Goal: Information Seeking & Learning: Learn about a topic

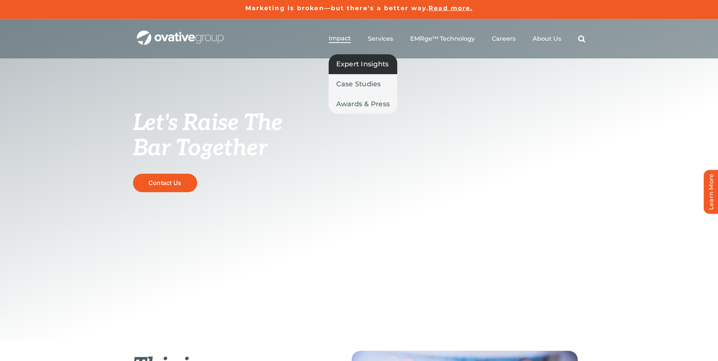
click at [356, 63] on span "Expert Insights" at bounding box center [362, 64] width 53 height 11
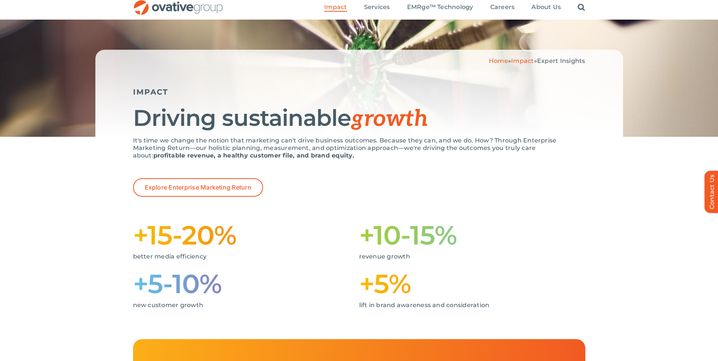
scroll to position [118, 0]
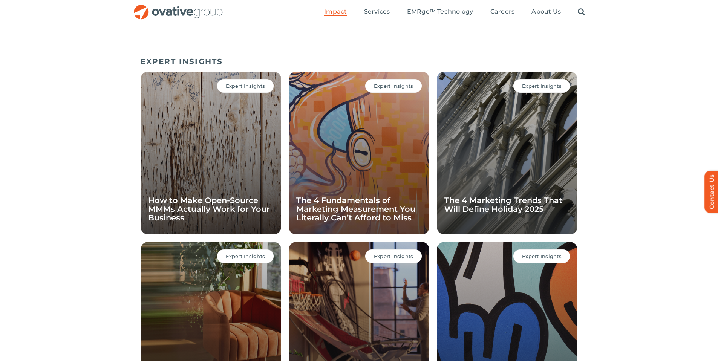
scroll to position [475, 0]
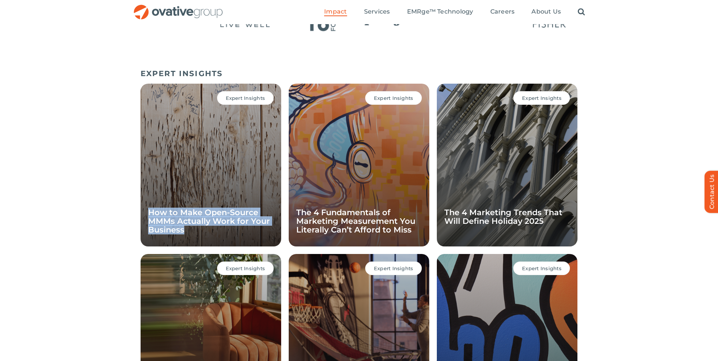
drag, startPoint x: 197, startPoint y: 232, endPoint x: 142, endPoint y: 212, distance: 58.3
click at [142, 212] on div "Expert Insights How to Make Open-Source MMMs Actually Work for Your Business" at bounding box center [211, 165] width 141 height 163
copy link "How to Make Open-Source MMMs Actually Work for Your Business"
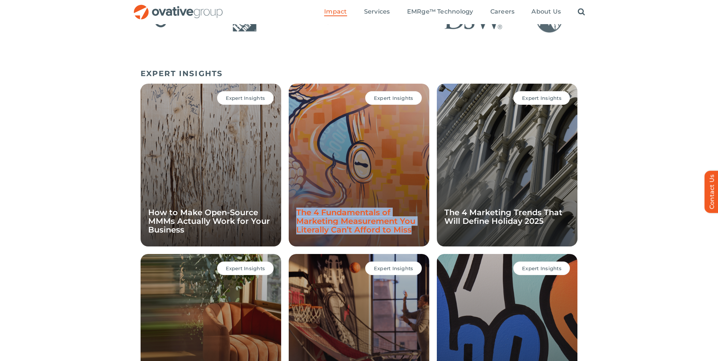
drag, startPoint x: 414, startPoint y: 231, endPoint x: 298, endPoint y: 213, distance: 116.9
click at [298, 213] on h4 "The 4 Fundamentals of Marketing Measurement You Literally Can’t Afford to Miss" at bounding box center [359, 221] width 126 height 26
copy link "The 4 Fundamentals of Marketing Measurement You Literally Can’t Afford to Miss"
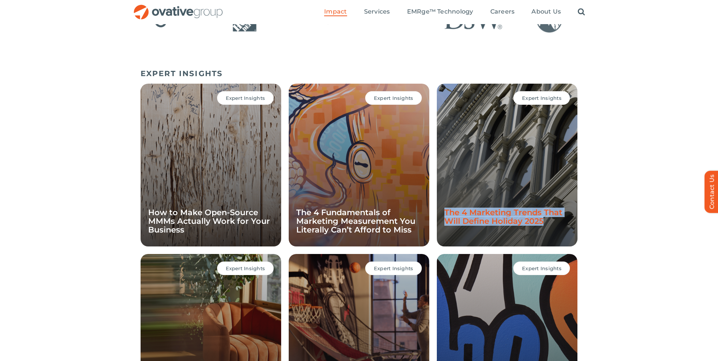
drag, startPoint x: 554, startPoint y: 227, endPoint x: 447, endPoint y: 213, distance: 108.9
click at [447, 213] on div "Expert Insights The 4 Marketing Trends That Will Define Holiday 2025" at bounding box center [507, 165] width 141 height 163
copy link "The 4 Marketing Trends That Will Define Holiday 2025"
